Goal: Navigation & Orientation: Find specific page/section

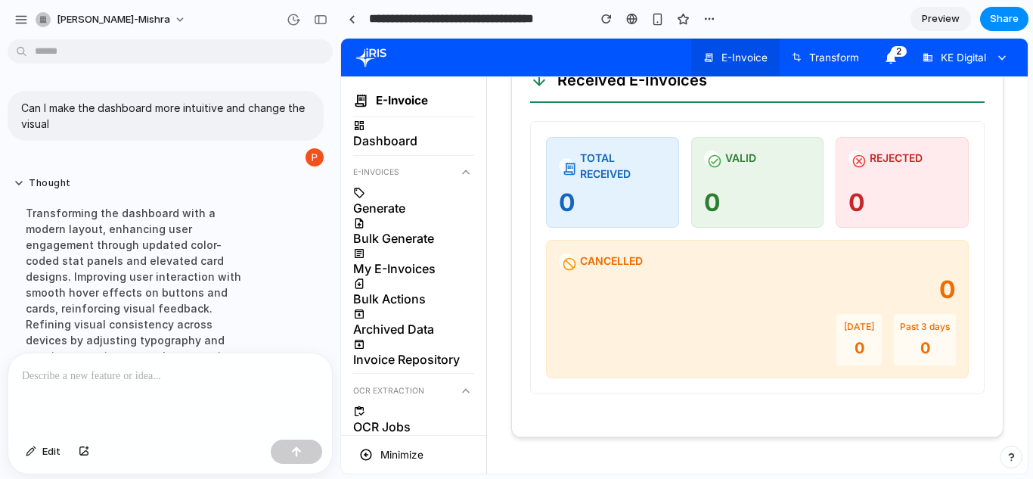
scroll to position [369, 0]
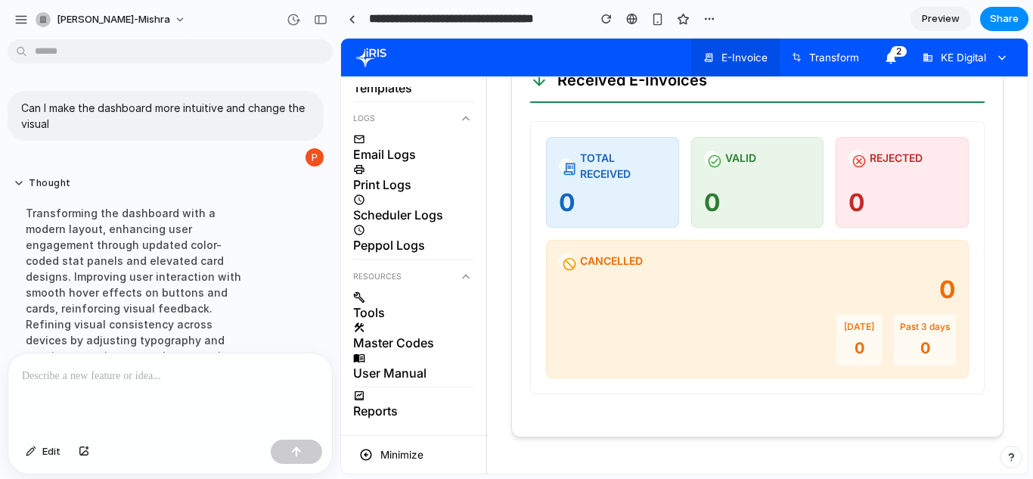
click at [229, 391] on div at bounding box center [170, 393] width 324 height 80
click at [27, 23] on div "button" at bounding box center [21, 20] width 14 height 14
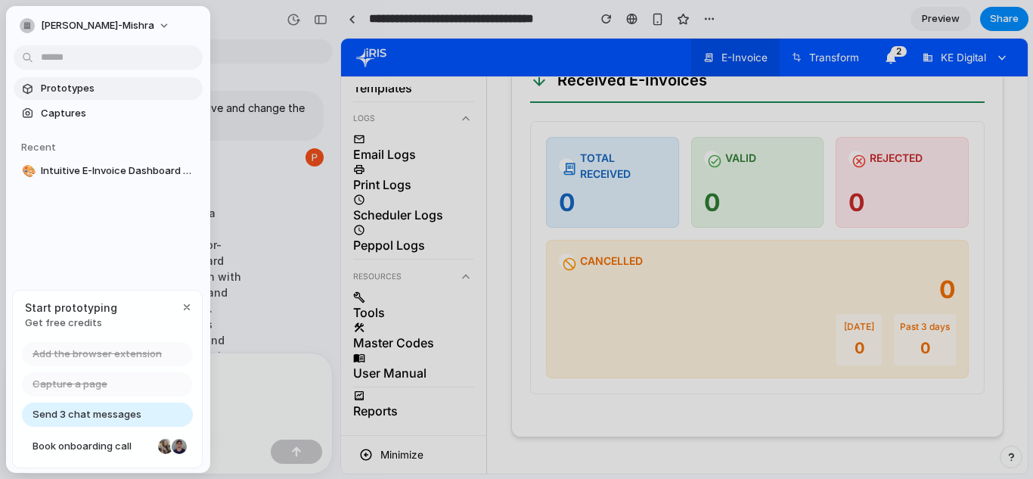
click at [71, 89] on span "Prototypes" at bounding box center [119, 88] width 156 height 15
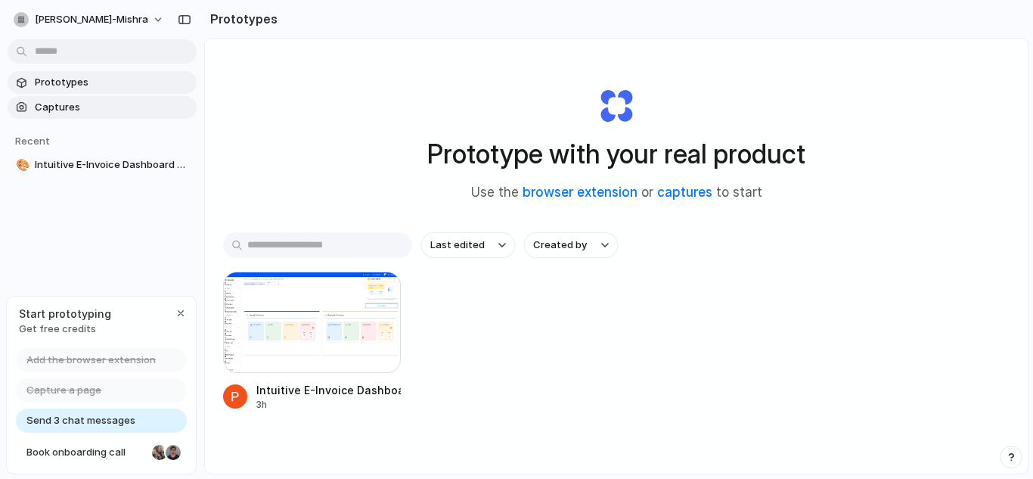
click at [69, 107] on span "Captures" at bounding box center [113, 107] width 156 height 15
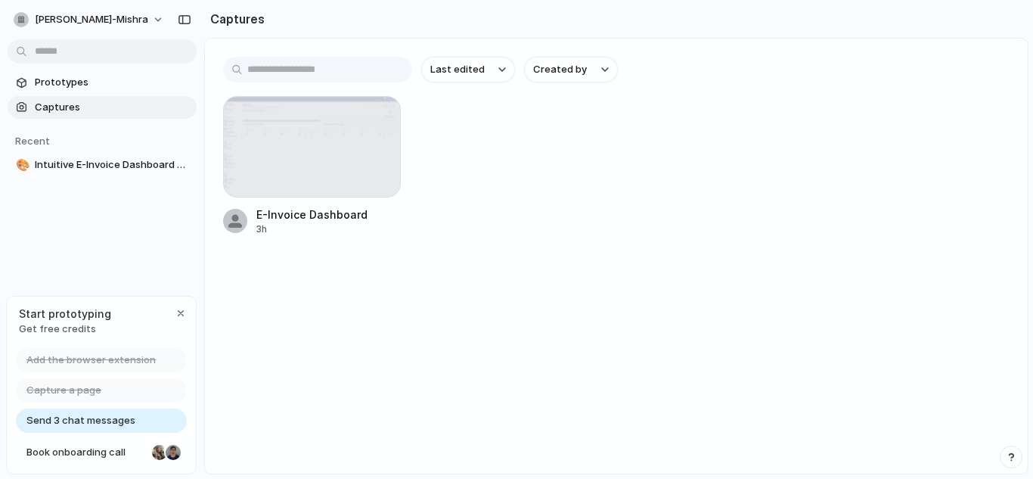
click at [79, 8] on div "[PERSON_NAME]-mishra" at bounding box center [89, 20] width 151 height 24
click at [87, 15] on span "[PERSON_NAME]-mishra" at bounding box center [91, 19] width 113 height 15
